Goal: Task Accomplishment & Management: Manage account settings

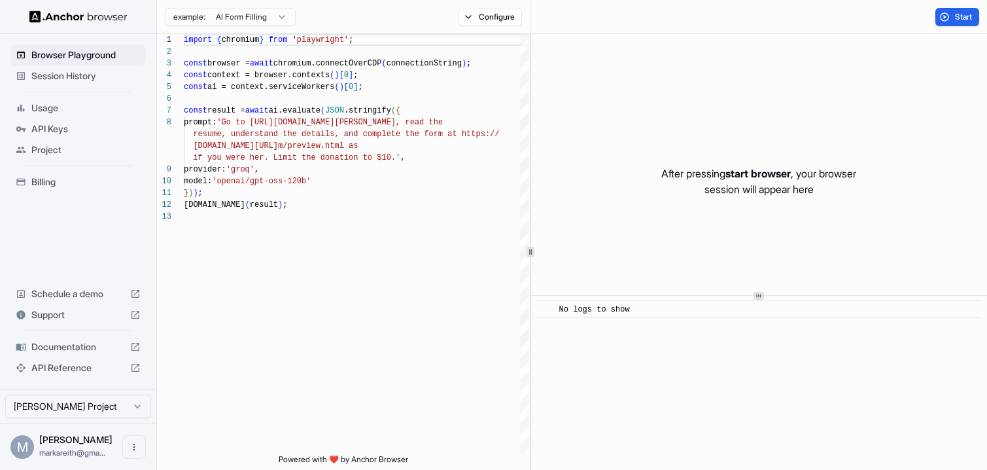
scroll to position [82, 0]
click at [74, 105] on span "Usage" at bounding box center [85, 107] width 109 height 13
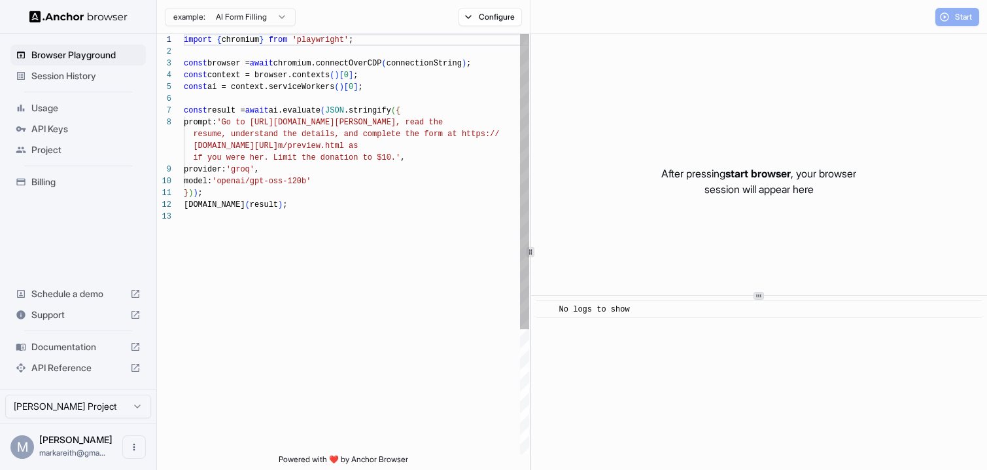
scroll to position [82, 0]
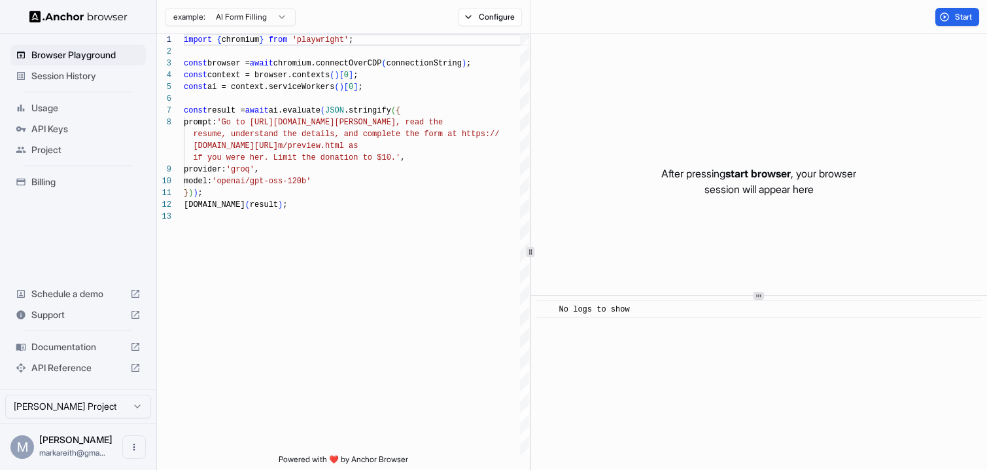
click at [56, 183] on span "Billing" at bounding box center [85, 181] width 109 height 13
